Goal: Navigation & Orientation: Understand site structure

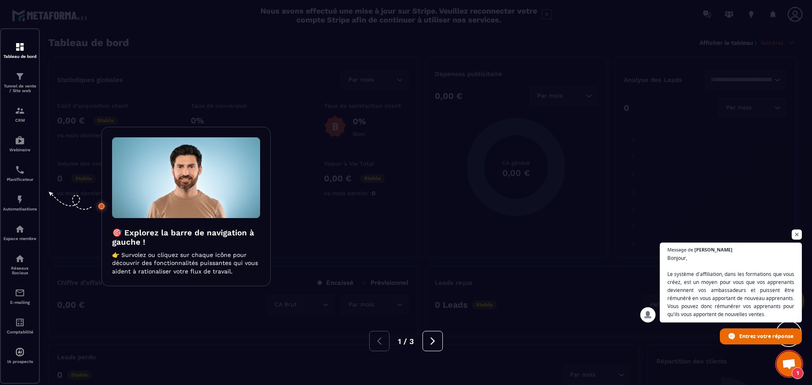
scroll to position [36, 0]
click at [42, 157] on div at bounding box center [406, 192] width 812 height 385
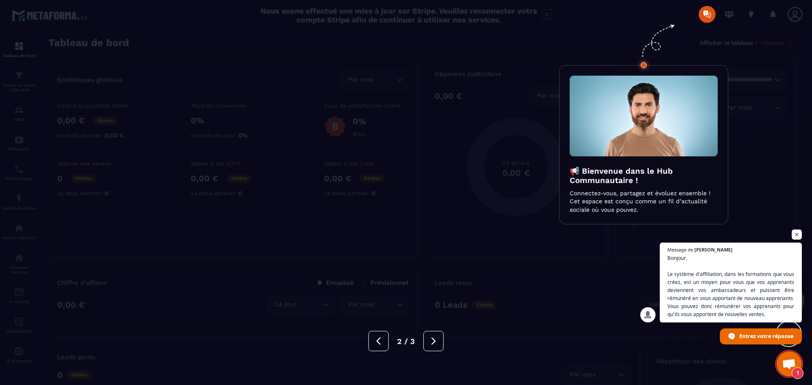
click at [495, 160] on div at bounding box center [406, 192] width 812 height 385
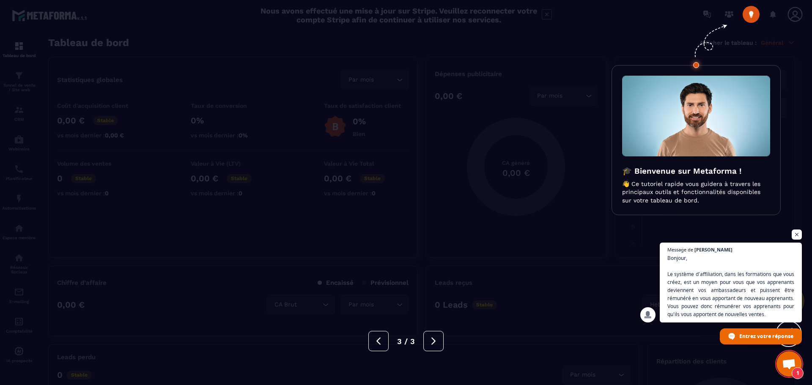
click at [495, 160] on div at bounding box center [406, 192] width 812 height 385
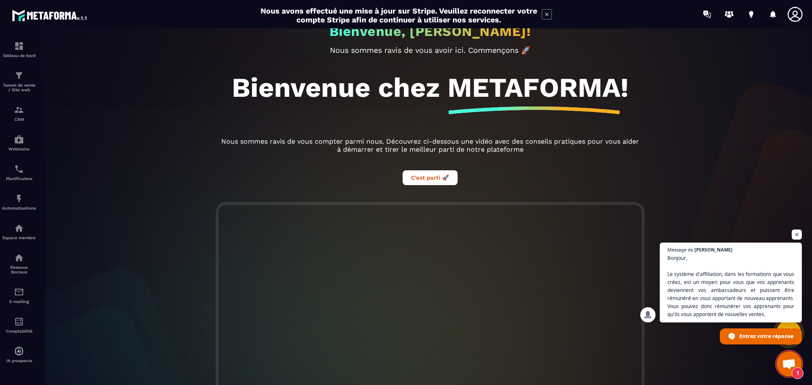
scroll to position [31, 0]
click at [800, 13] on icon at bounding box center [795, 14] width 17 height 17
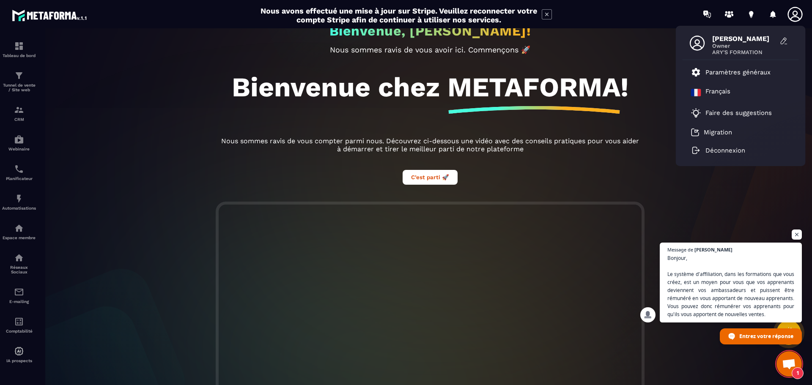
click at [118, 179] on div "Bienvenue, [PERSON_NAME]! Nous sommes ravis de vous avoir ici. Commençons 🚀 Bie…" at bounding box center [430, 206] width 781 height 357
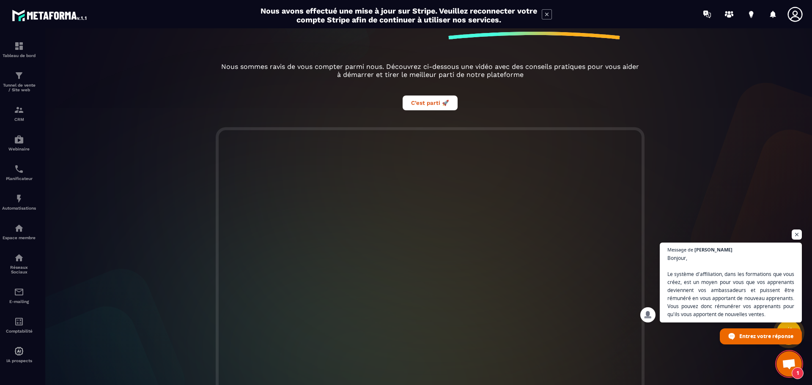
scroll to position [159, 0]
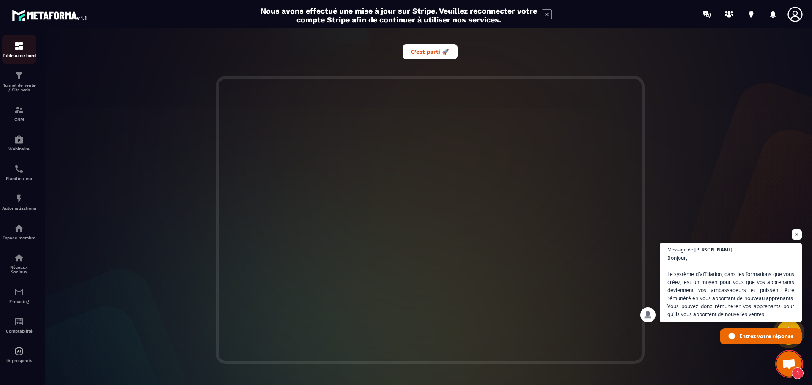
click at [23, 50] on img at bounding box center [19, 46] width 10 height 10
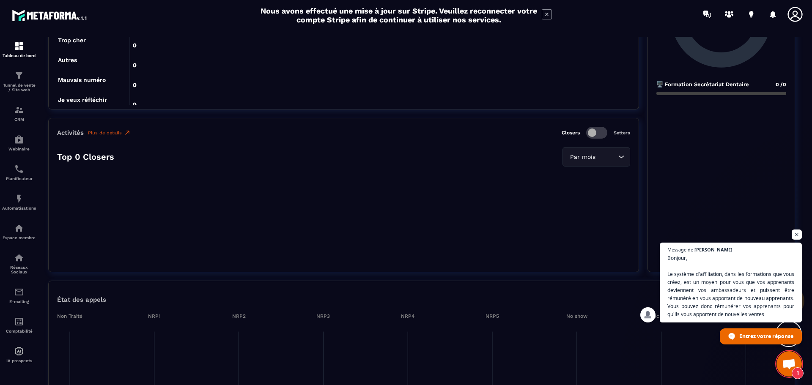
scroll to position [412, 0]
click at [87, 259] on div "Activités Plus de détails Closers Setters Top 0 Closers Par mois Loading..." at bounding box center [343, 194] width 591 height 154
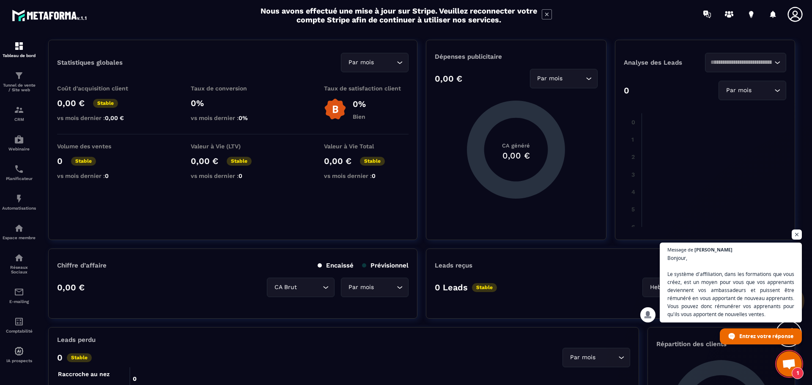
scroll to position [0, 0]
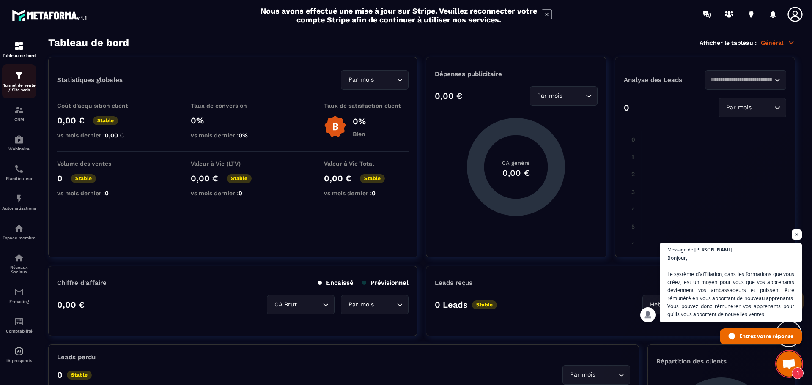
click at [20, 89] on p "Tunnel de vente / Site web" at bounding box center [19, 87] width 34 height 9
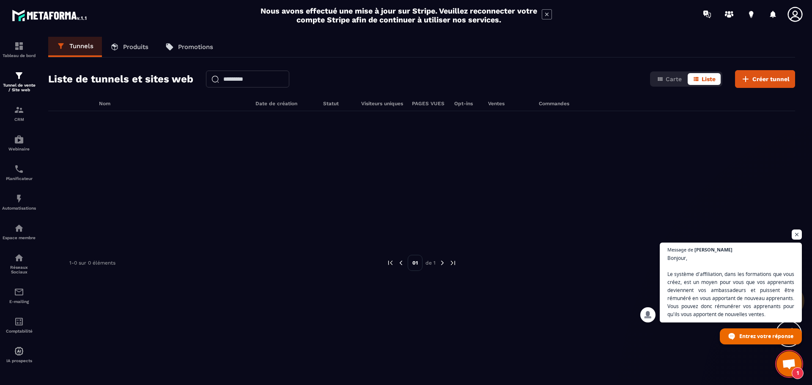
click at [544, 16] on icon at bounding box center [547, 14] width 10 height 10
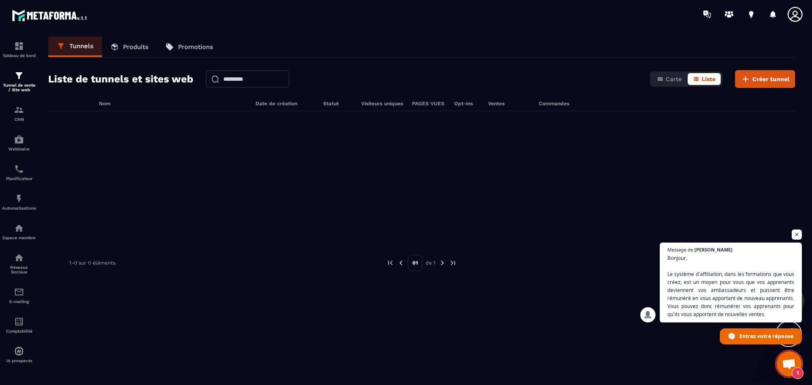
click at [121, 46] on link "Produits" at bounding box center [129, 47] width 55 height 20
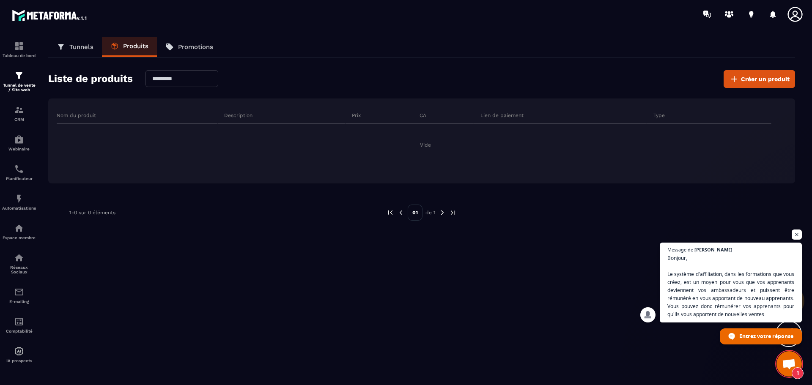
click at [186, 47] on p "Promotions" at bounding box center [195, 47] width 35 height 8
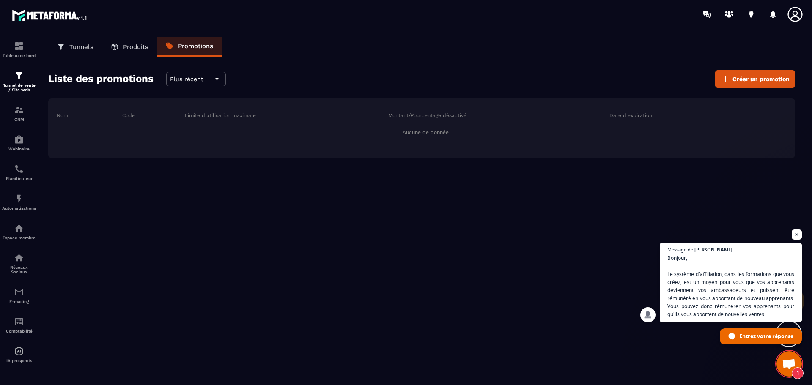
click at [80, 48] on p "Tunnels" at bounding box center [81, 47] width 24 height 8
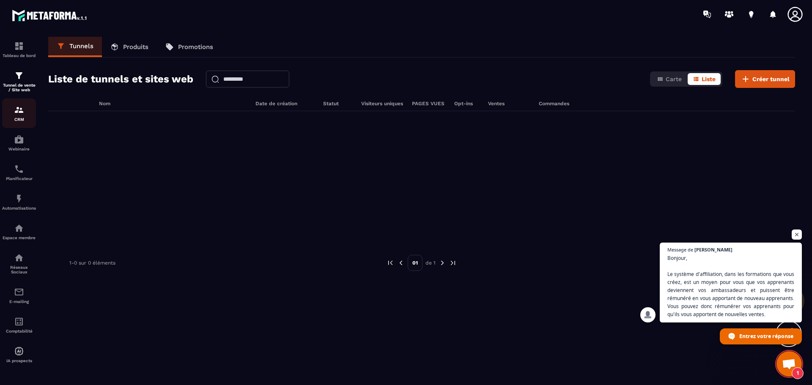
click at [21, 111] on img at bounding box center [19, 110] width 10 height 10
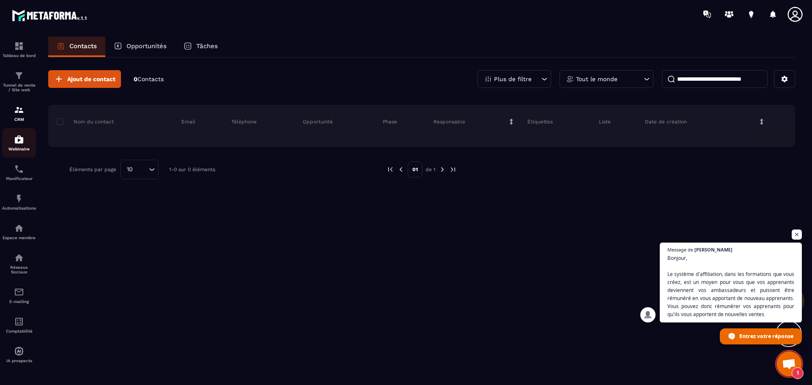
click at [19, 143] on img at bounding box center [19, 140] width 10 height 10
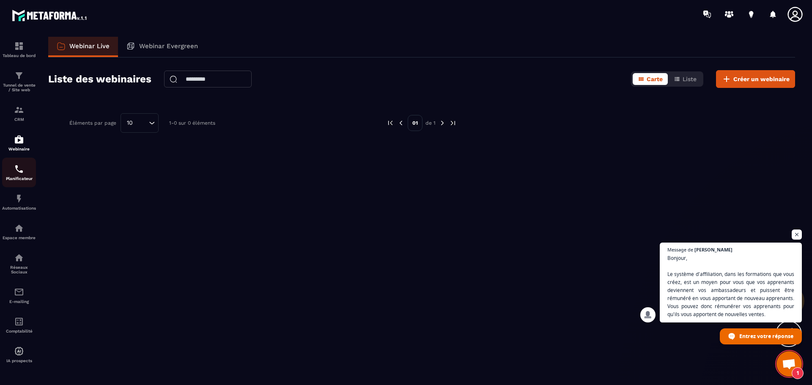
click at [17, 173] on img at bounding box center [19, 169] width 10 height 10
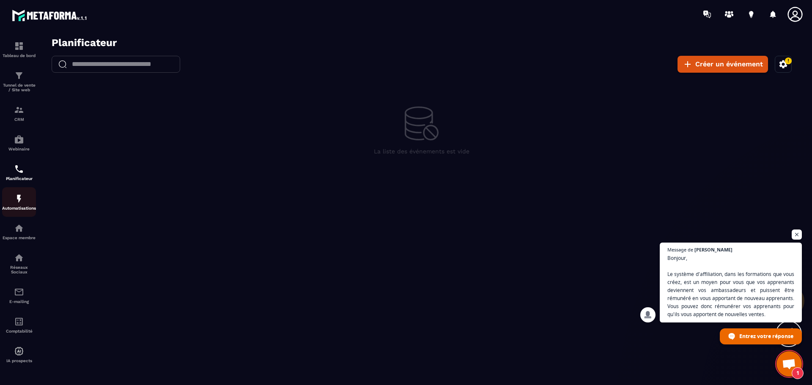
click at [17, 202] on img at bounding box center [19, 199] width 10 height 10
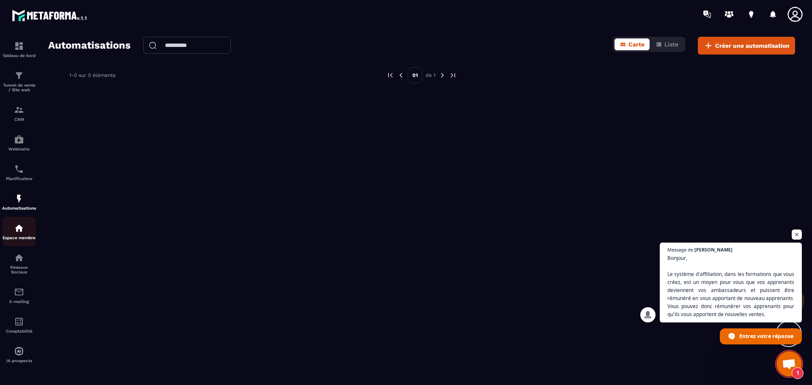
click at [24, 234] on div "Espace membre" at bounding box center [19, 231] width 34 height 17
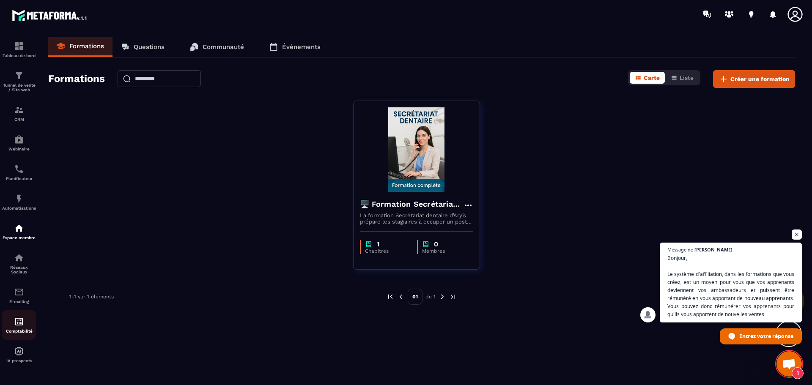
click at [22, 331] on p "Comptabilité" at bounding box center [19, 331] width 34 height 5
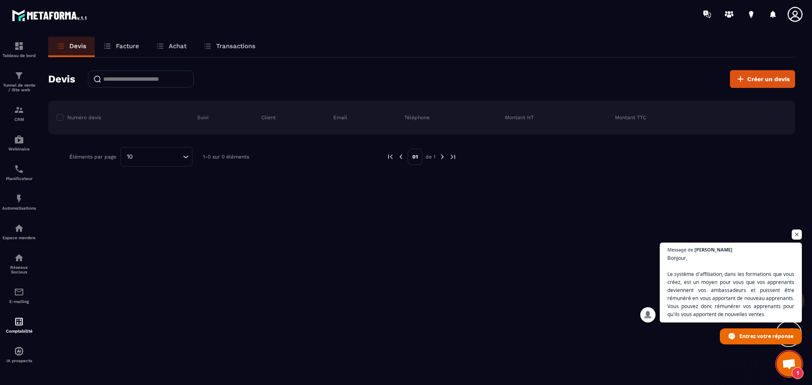
click at [121, 47] on p "Facture" at bounding box center [127, 46] width 23 height 8
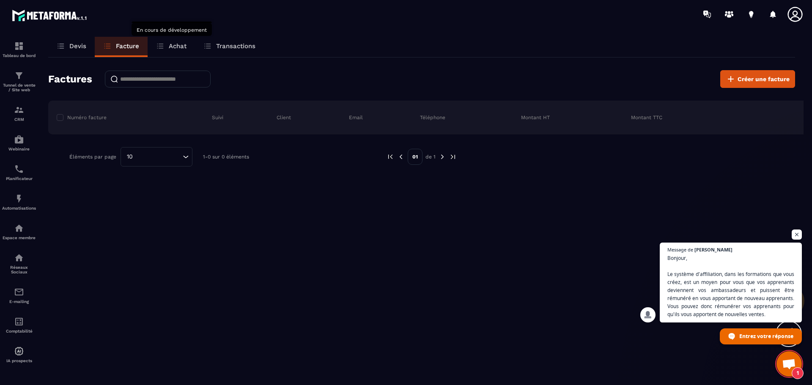
click at [165, 47] on div "Achat" at bounding box center [171, 47] width 47 height 20
click at [182, 45] on p "Achat" at bounding box center [178, 46] width 18 height 8
click at [162, 45] on icon at bounding box center [160, 46] width 8 height 8
click at [77, 48] on p "Devis" at bounding box center [77, 46] width 17 height 8
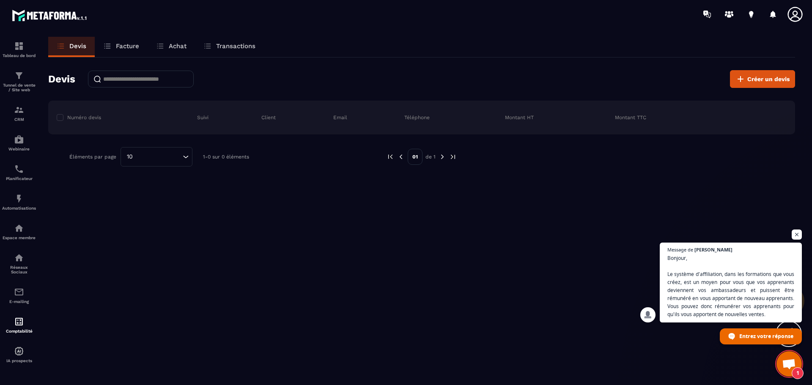
click at [122, 47] on p "Facture" at bounding box center [127, 46] width 23 height 8
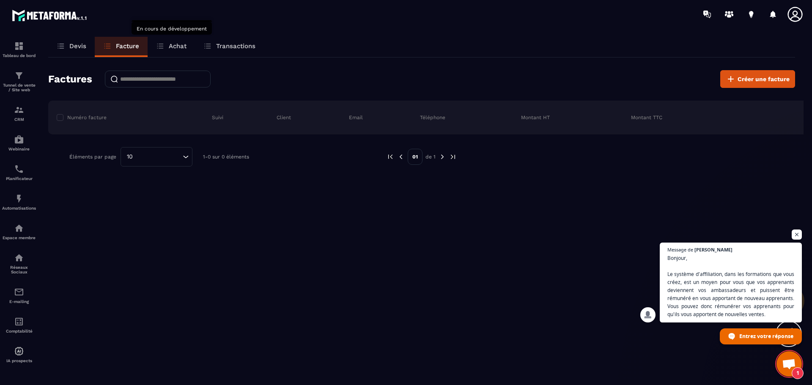
click at [173, 46] on p "Achat" at bounding box center [178, 46] width 18 height 8
click at [159, 44] on icon at bounding box center [161, 44] width 4 height 0
click at [223, 44] on p "Transactions" at bounding box center [235, 46] width 39 height 8
click at [62, 50] on icon at bounding box center [61, 46] width 8 height 8
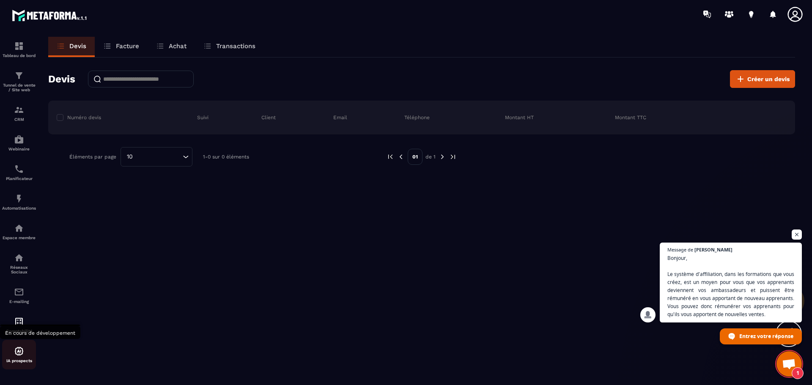
click at [17, 359] on p "IA prospects" at bounding box center [19, 361] width 34 height 5
click at [18, 253] on img at bounding box center [19, 258] width 10 height 10
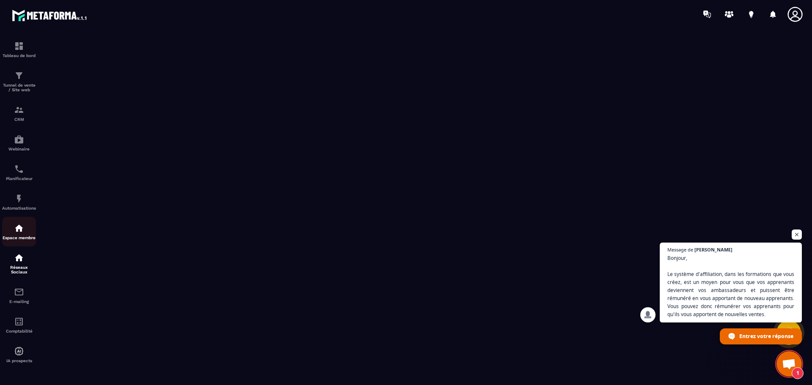
click at [18, 229] on img at bounding box center [19, 228] width 10 height 10
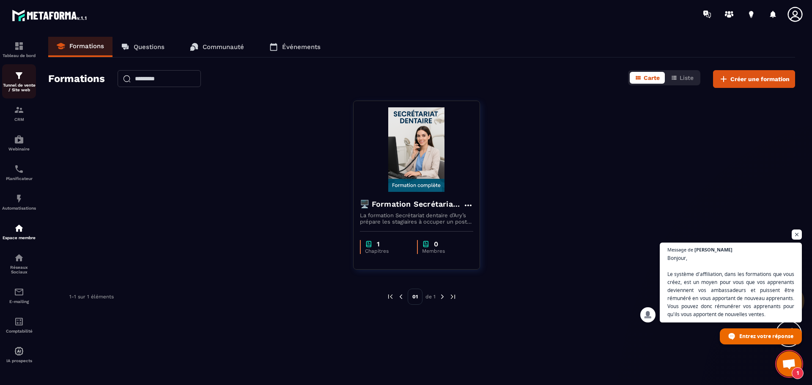
click at [20, 82] on div "Tunnel de vente / Site web" at bounding box center [19, 82] width 34 height 22
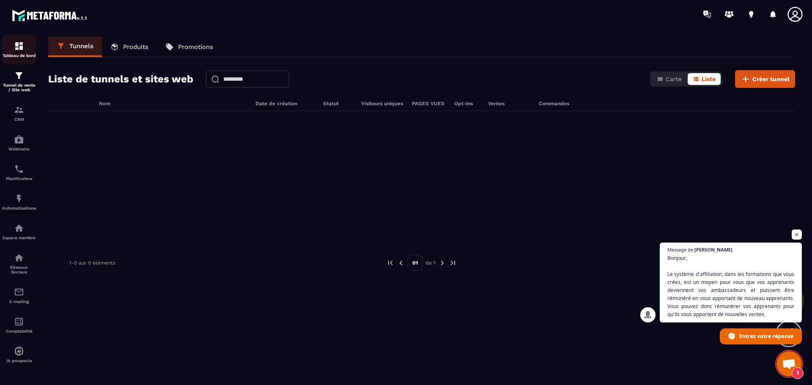
click at [32, 55] on p "Tableau de bord" at bounding box center [19, 55] width 34 height 5
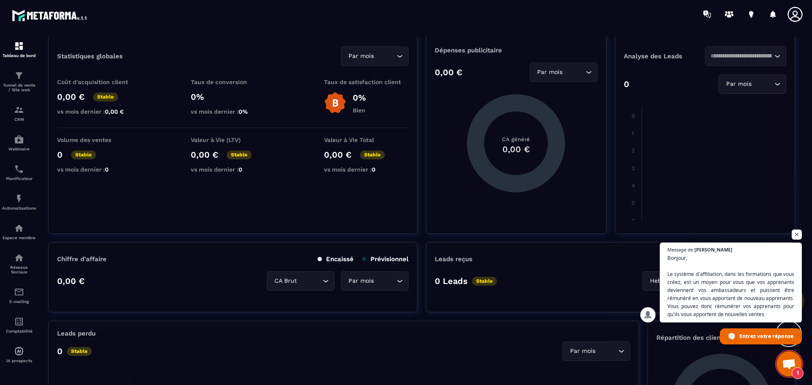
scroll to position [24, 0]
click at [265, 209] on div "Statistiques globales Par mois Loading... Coût d'acquisition client 0,00 € Stab…" at bounding box center [232, 133] width 369 height 201
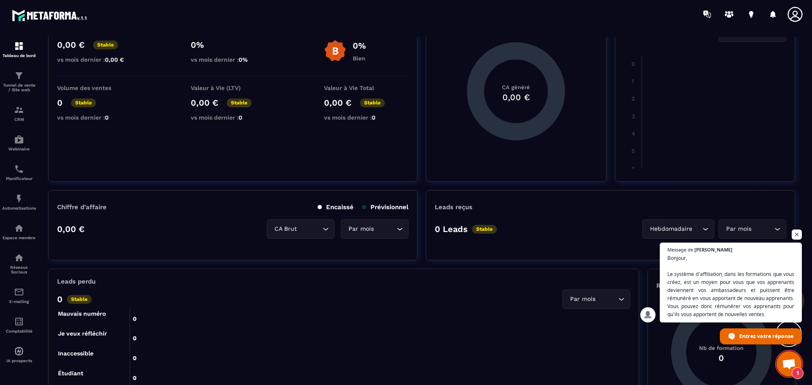
scroll to position [0, 0]
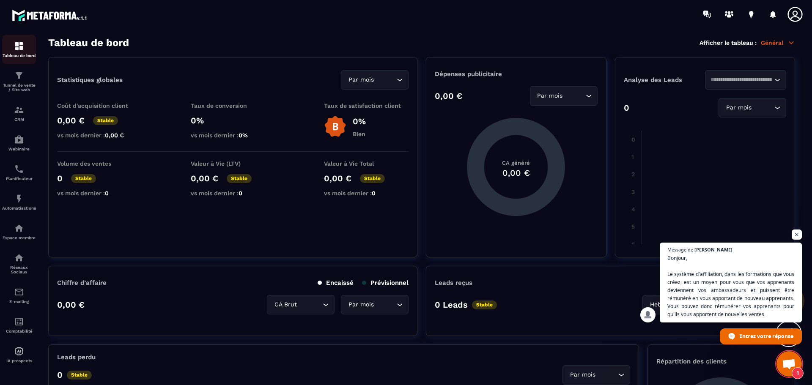
click at [18, 44] on img at bounding box center [19, 46] width 10 height 10
click at [18, 69] on link "Tunnel de vente / Site web" at bounding box center [19, 81] width 34 height 34
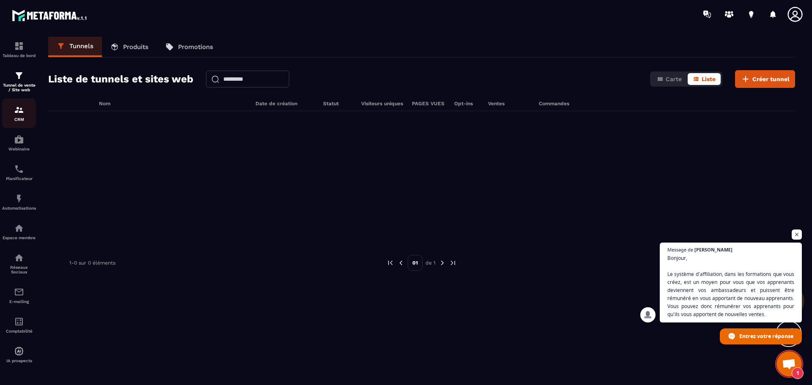
click at [19, 115] on div "CRM" at bounding box center [19, 113] width 34 height 17
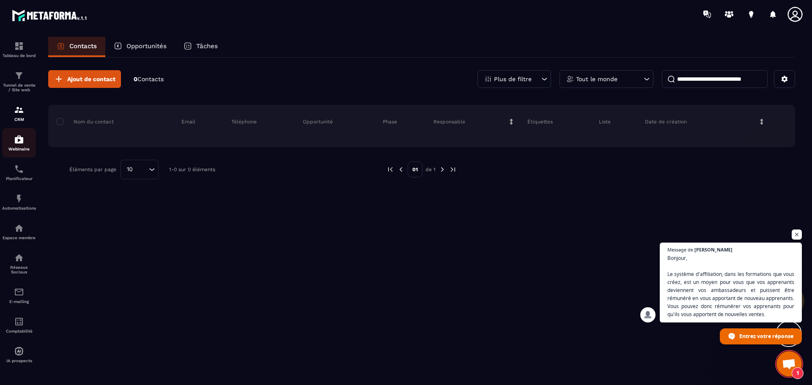
click at [22, 145] on div "Webinaire" at bounding box center [19, 143] width 34 height 17
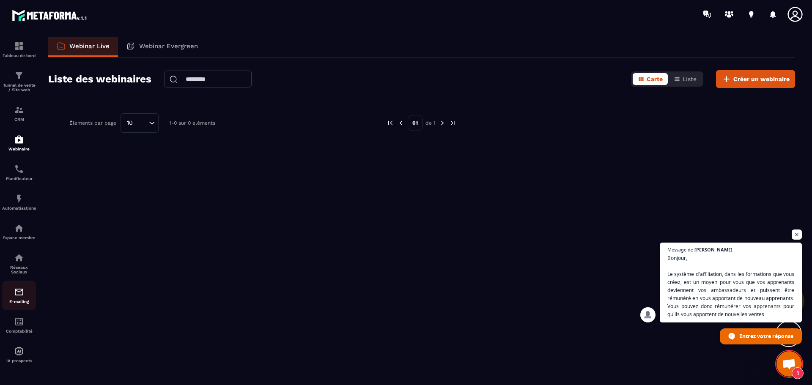
click at [23, 296] on img at bounding box center [19, 292] width 10 height 10
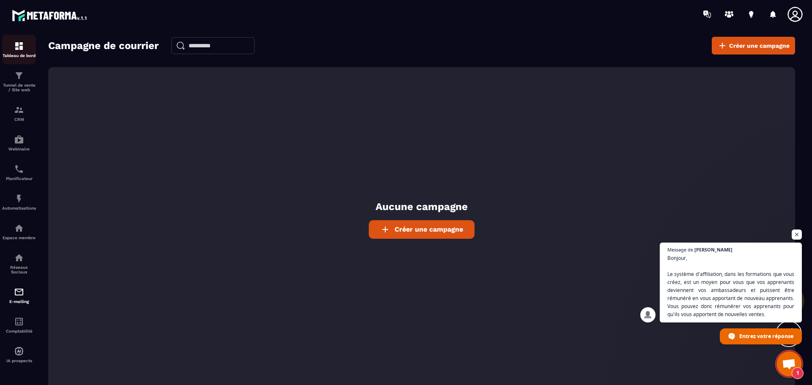
click at [16, 47] on img at bounding box center [19, 46] width 10 height 10
